Goal: Book appointment/travel/reservation

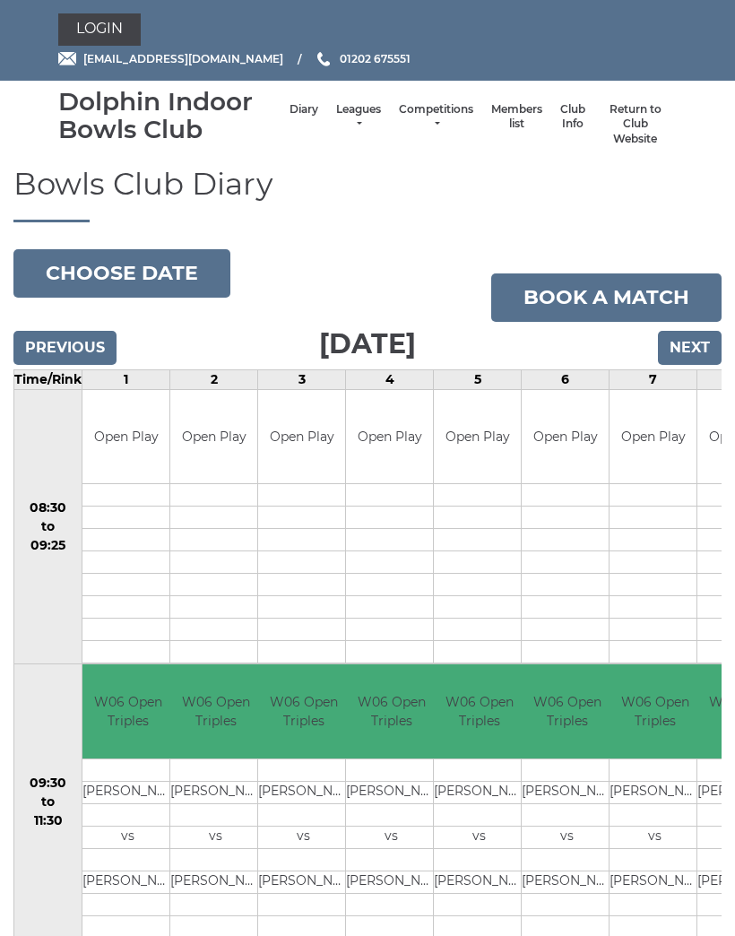
click at [83, 272] on button "Choose date" at bounding box center [121, 273] width 217 height 48
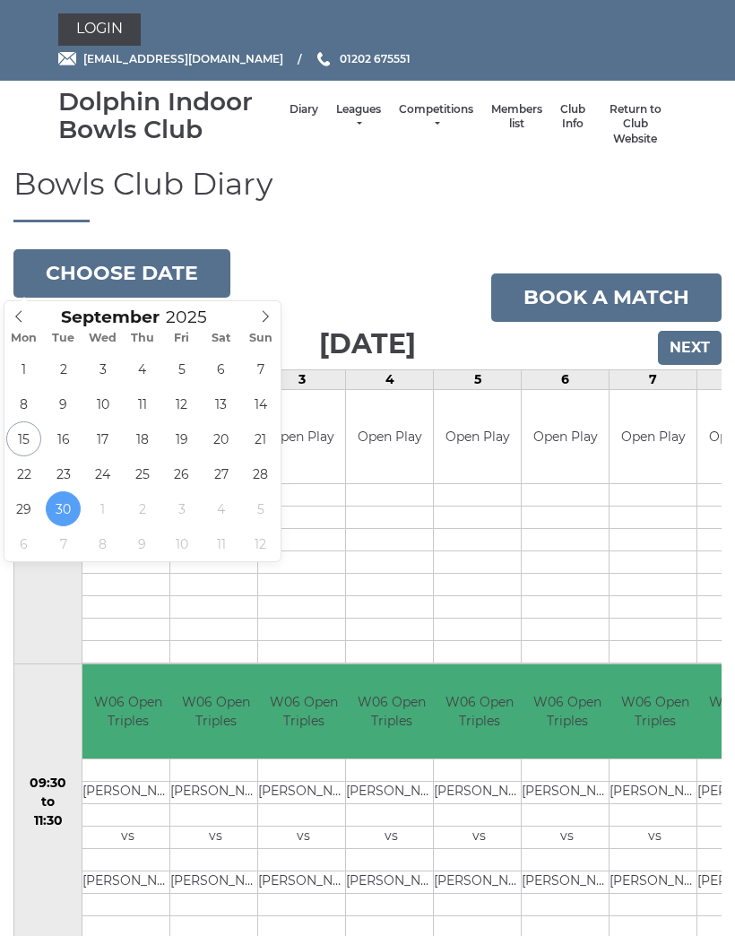
type input "2025-09-15"
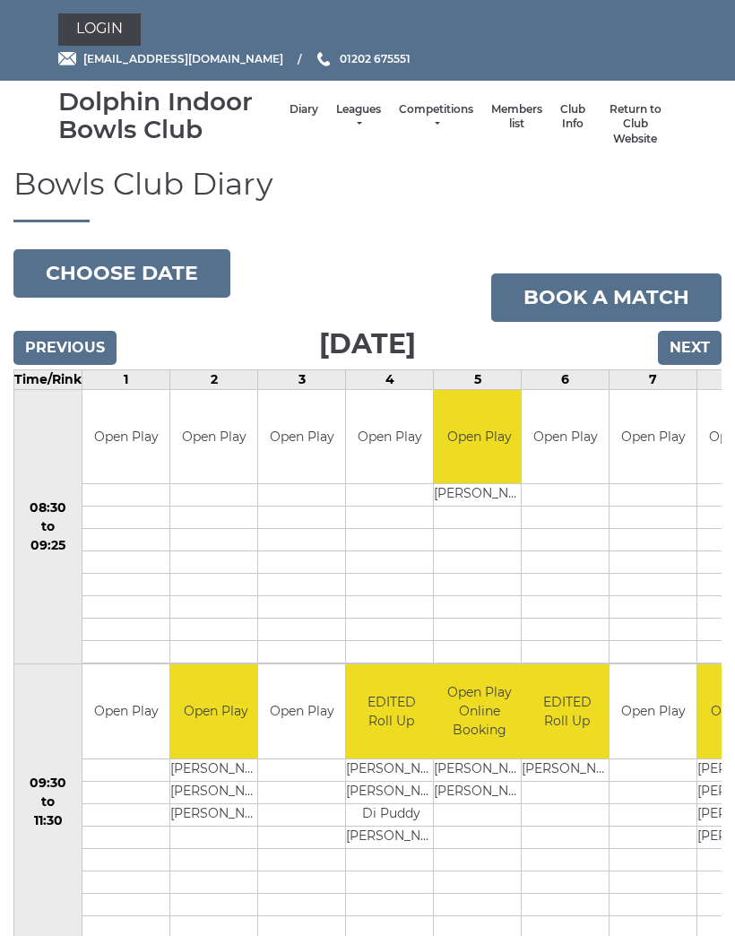
click at [77, 260] on button "Choose date" at bounding box center [121, 273] width 217 height 48
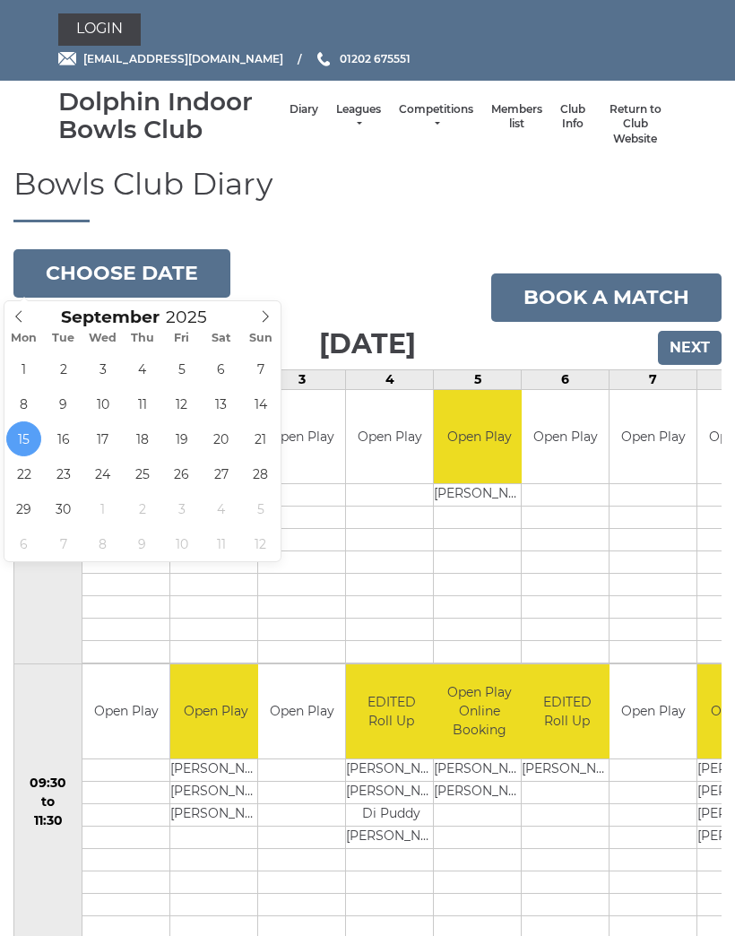
type input "2025-09-17"
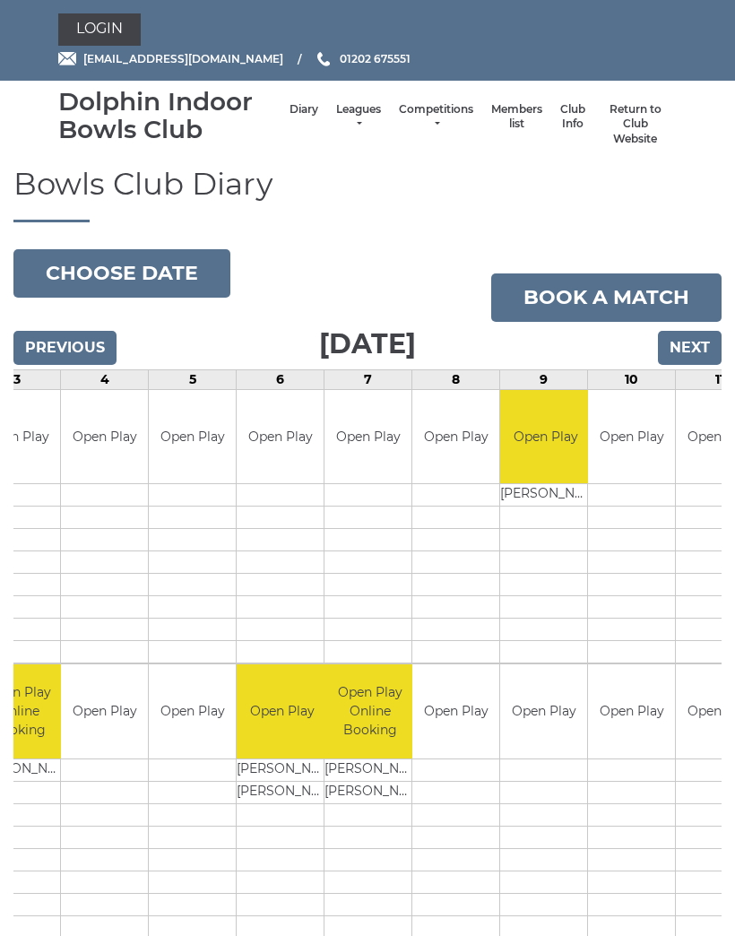
click at [89, 271] on button "Choose date" at bounding box center [121, 273] width 217 height 48
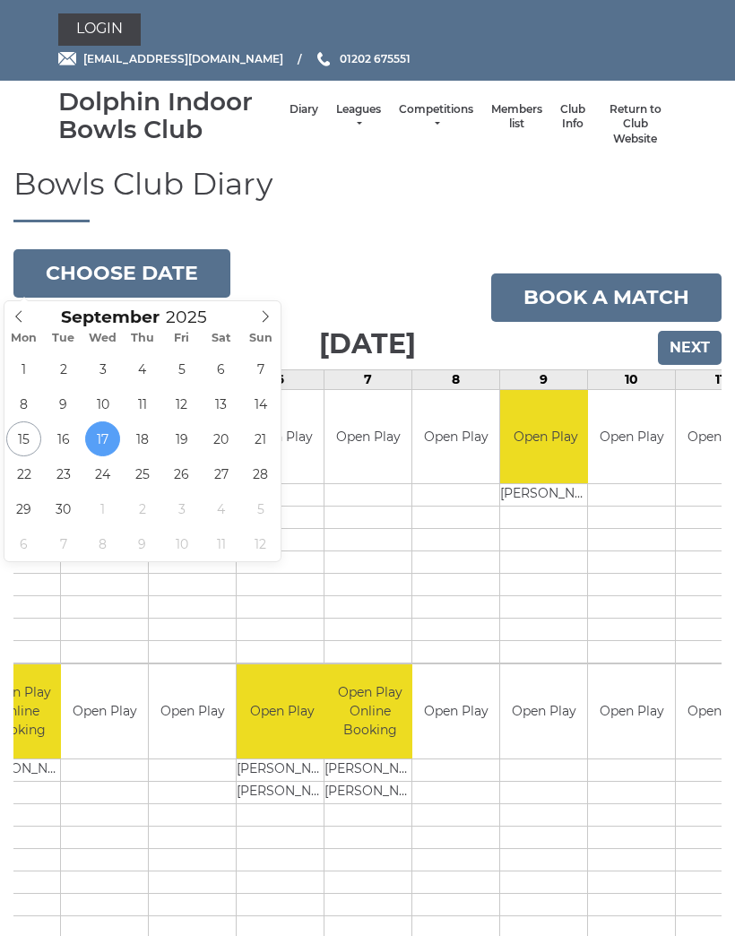
type input "[DATE]"
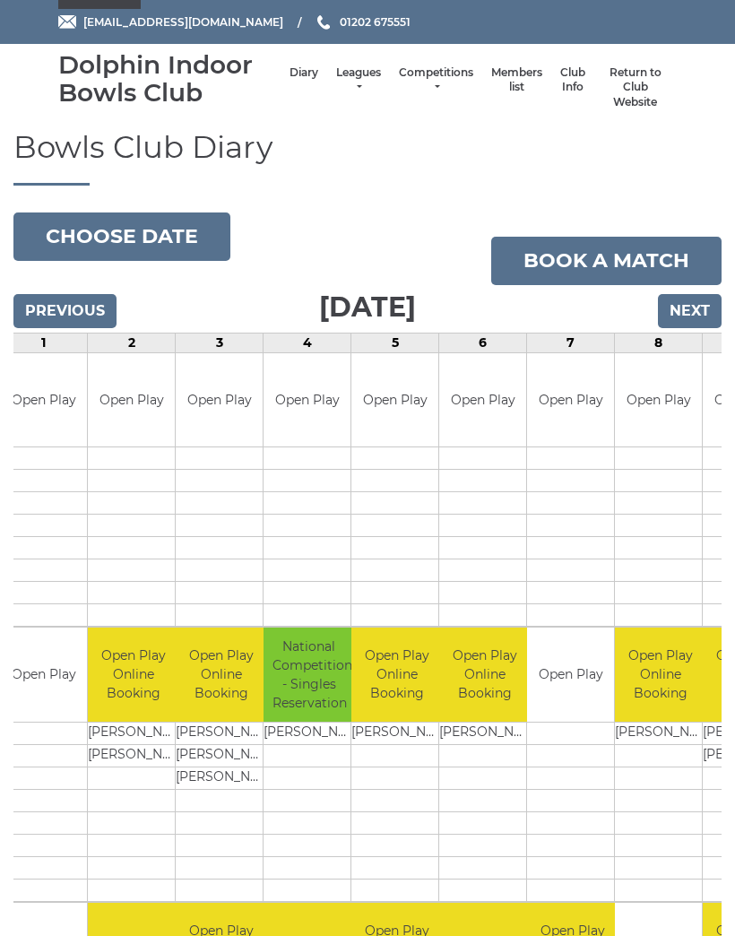
scroll to position [31, 0]
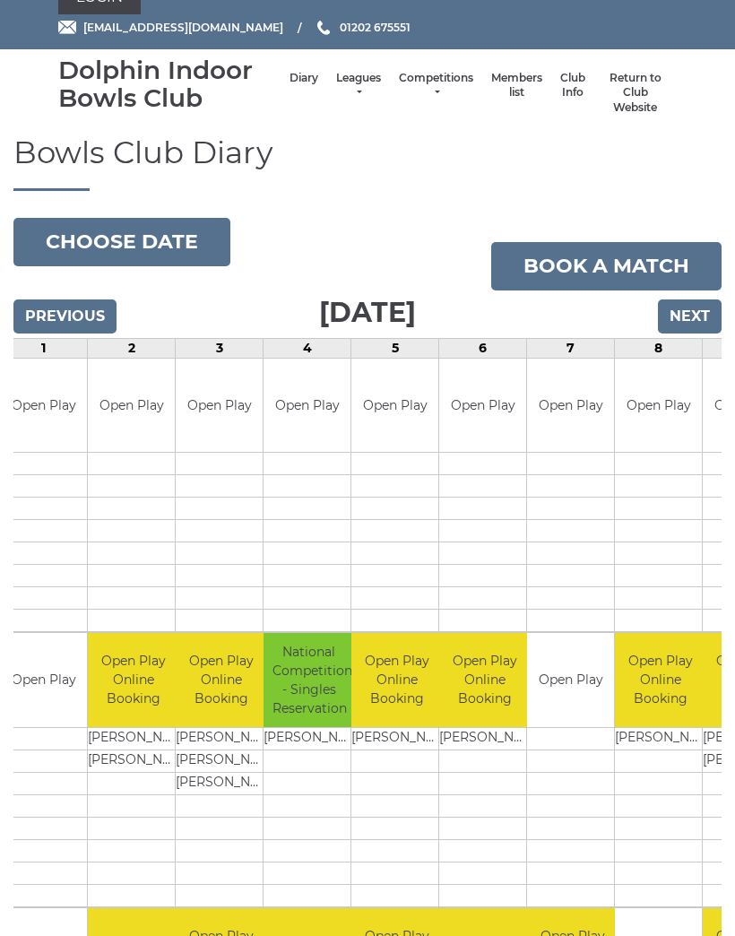
click at [90, 238] on button "Choose date" at bounding box center [121, 242] width 217 height 48
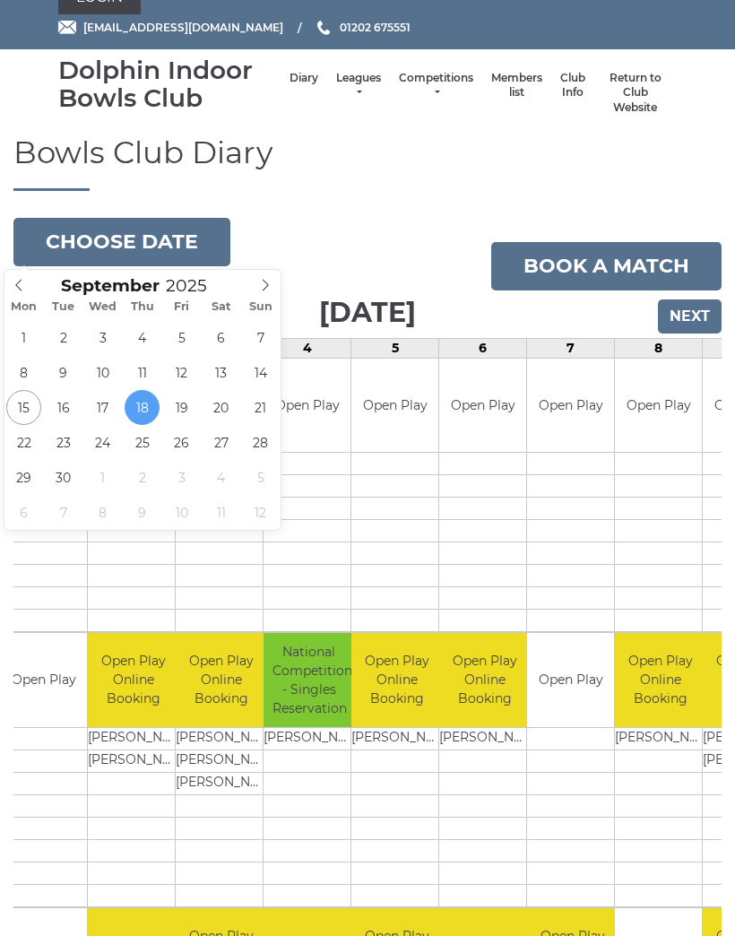
type input "[DATE]"
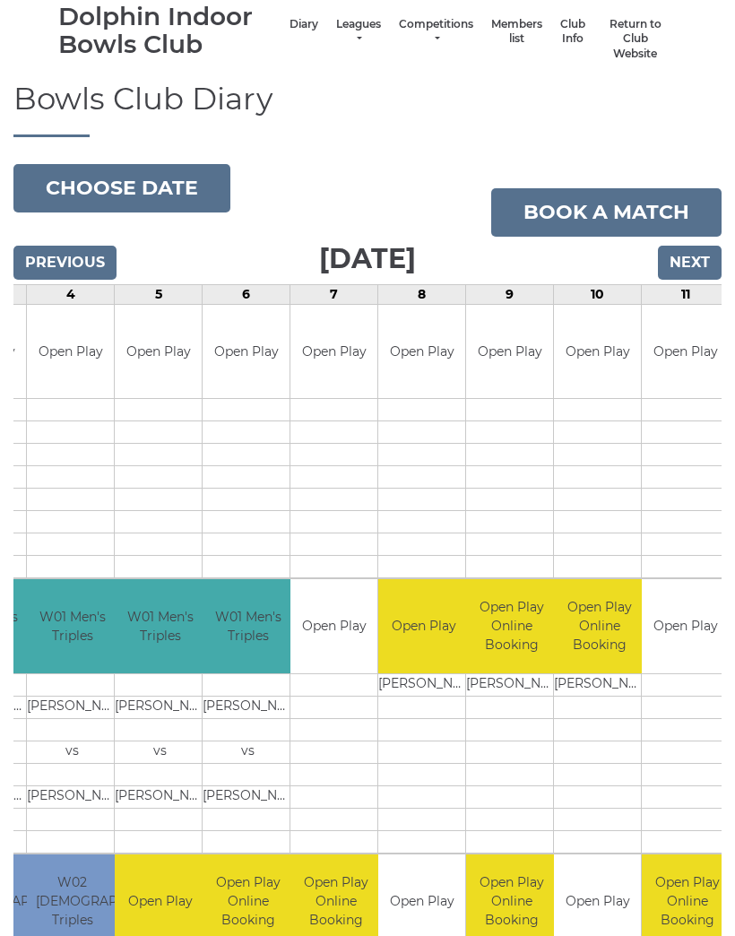
scroll to position [47, 0]
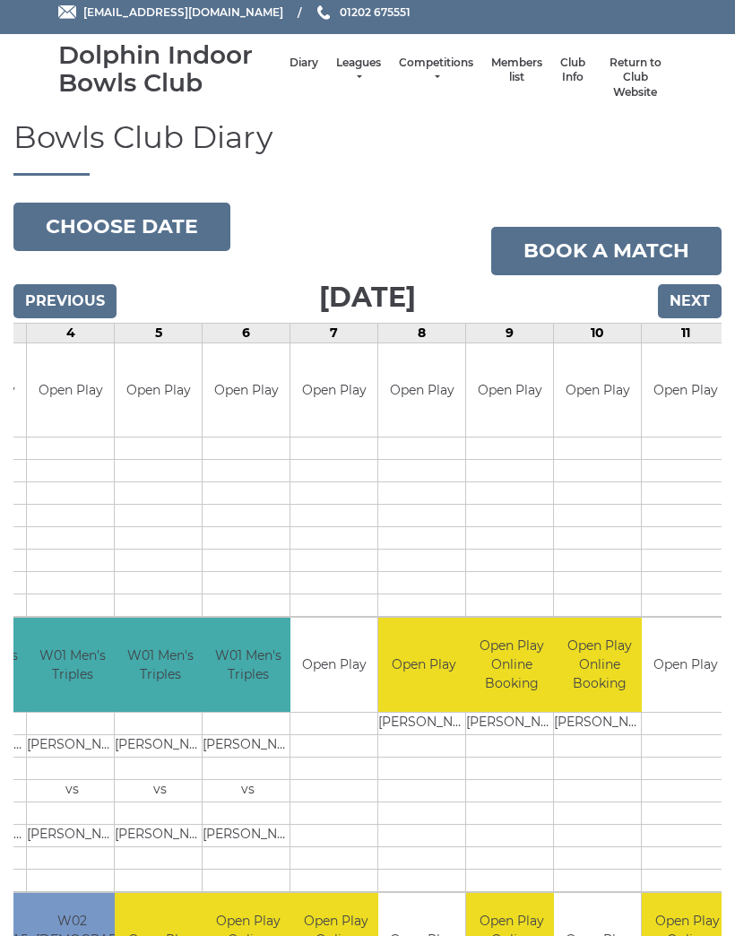
click at [80, 232] on button "Choose date" at bounding box center [121, 227] width 217 height 48
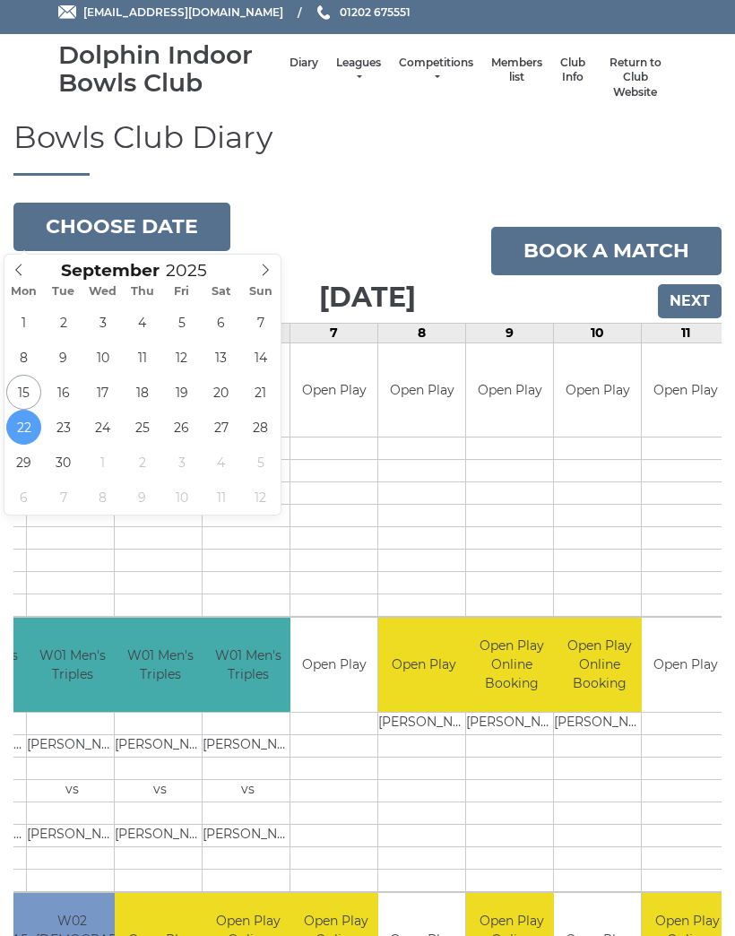
type input "2025-09-23"
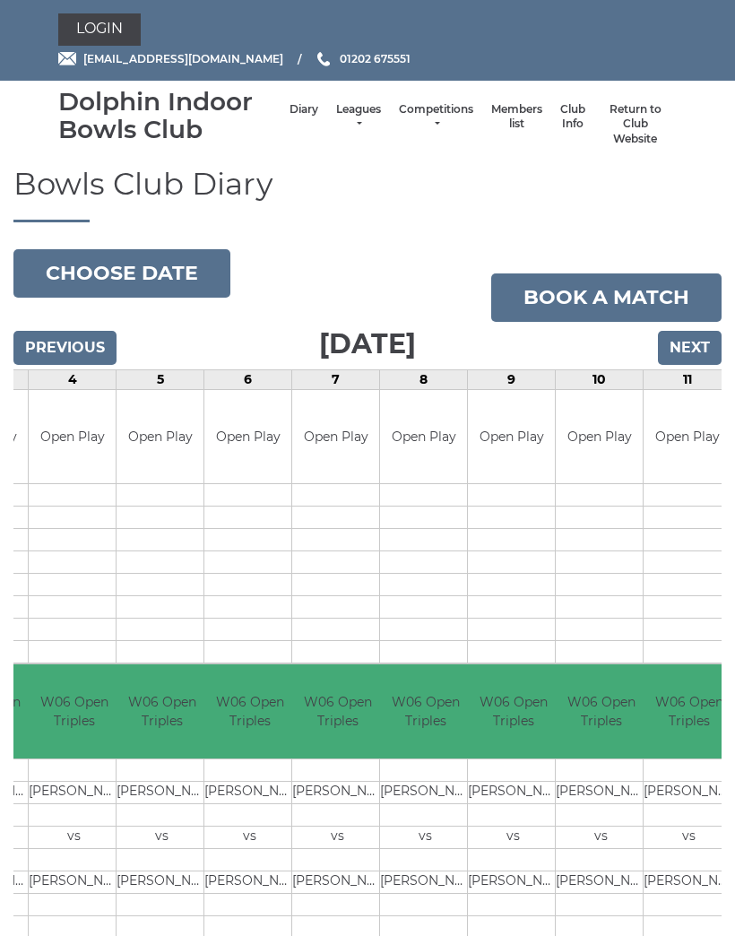
click at [88, 268] on button "Choose date" at bounding box center [121, 273] width 217 height 48
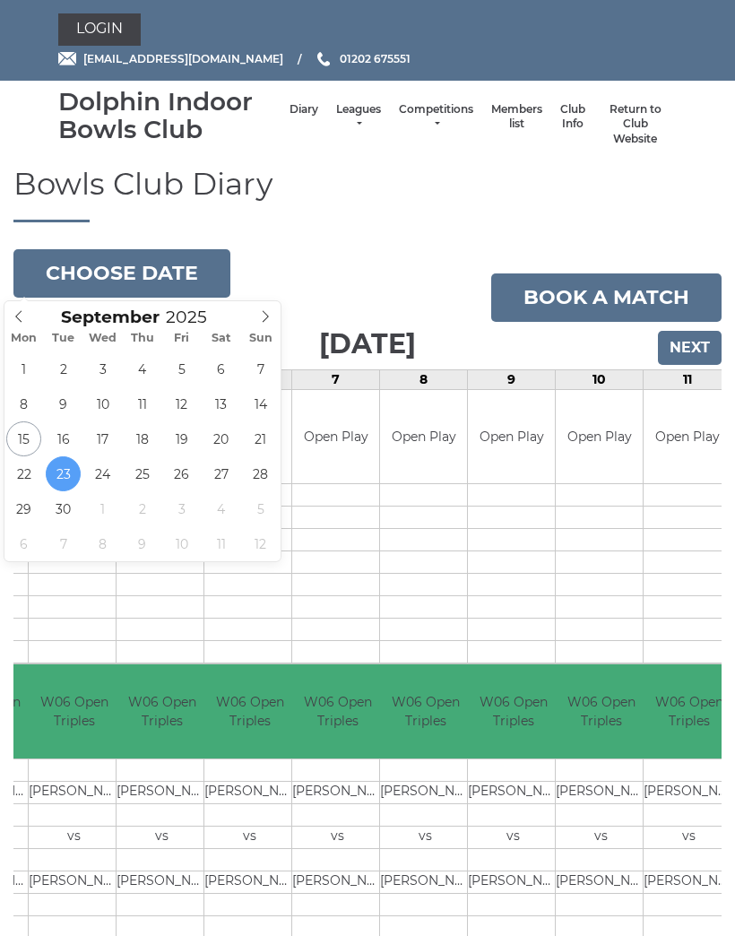
type input "2025-09-18"
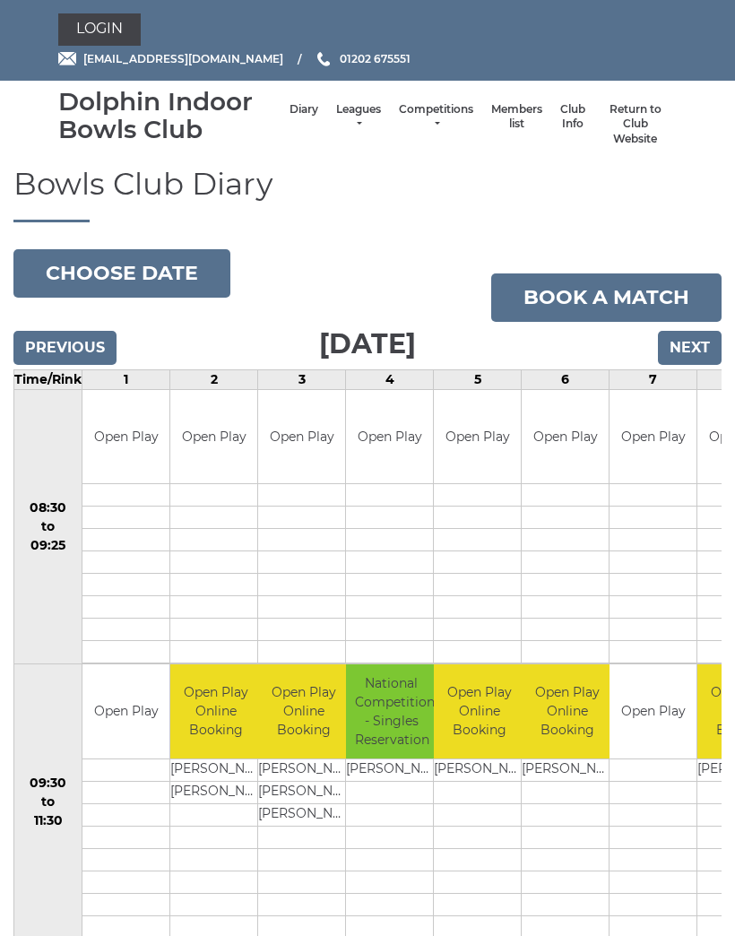
click at [132, 279] on button "Choose date" at bounding box center [121, 273] width 217 height 48
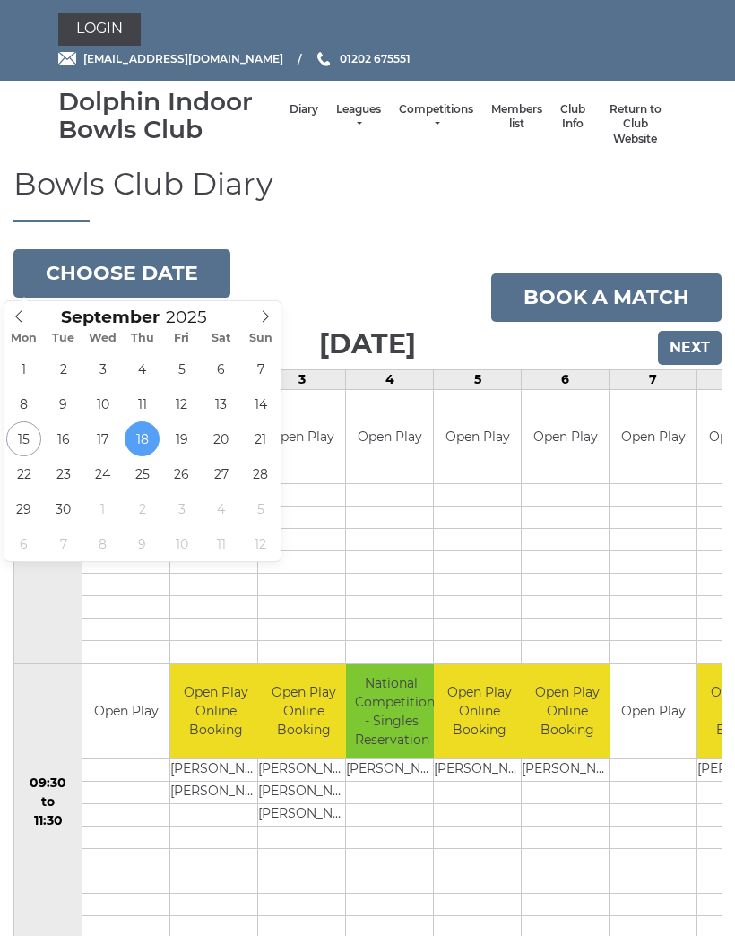
type input "[DATE]"
